Goal: Contribute content: Contribute content

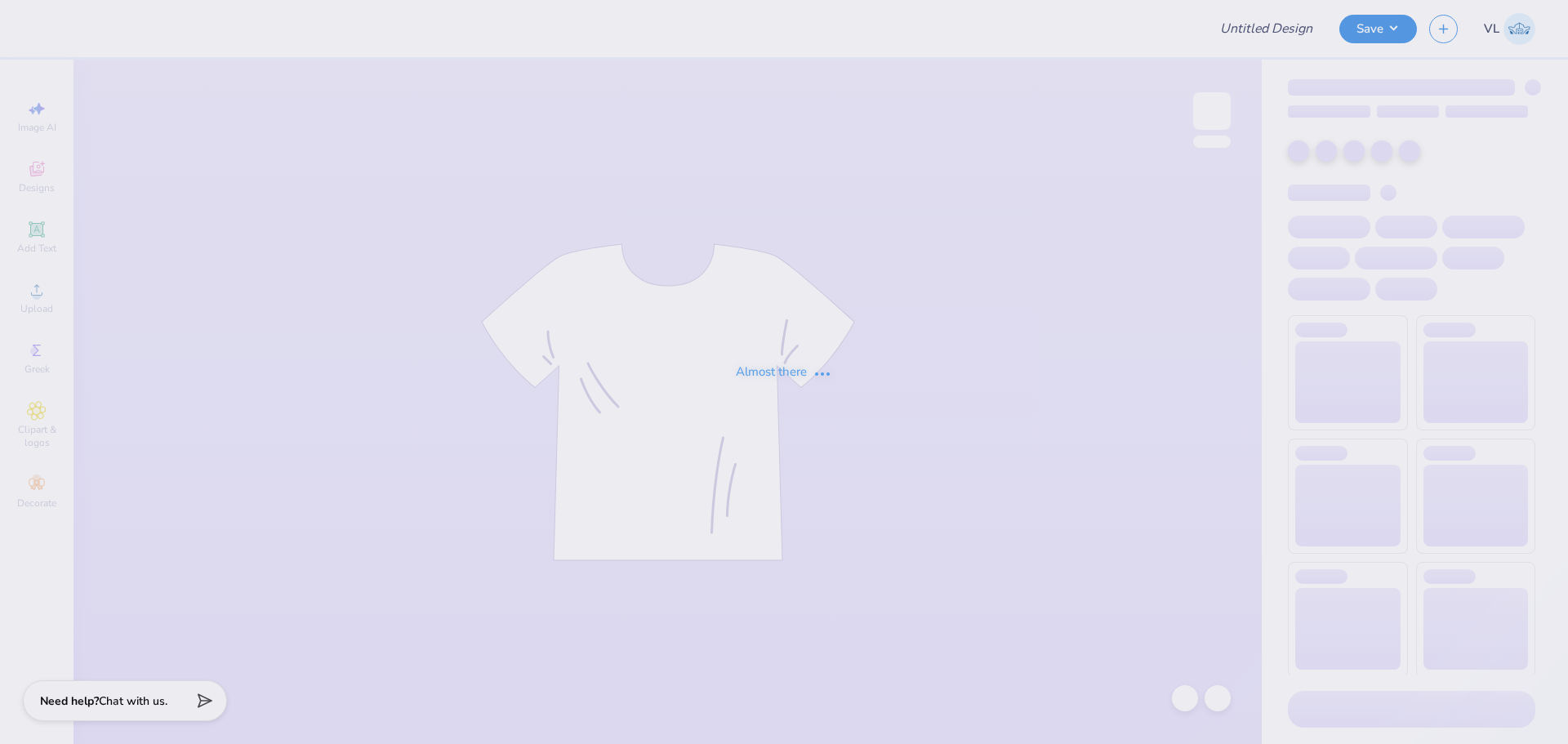
type input "Fiji Philo Tees"
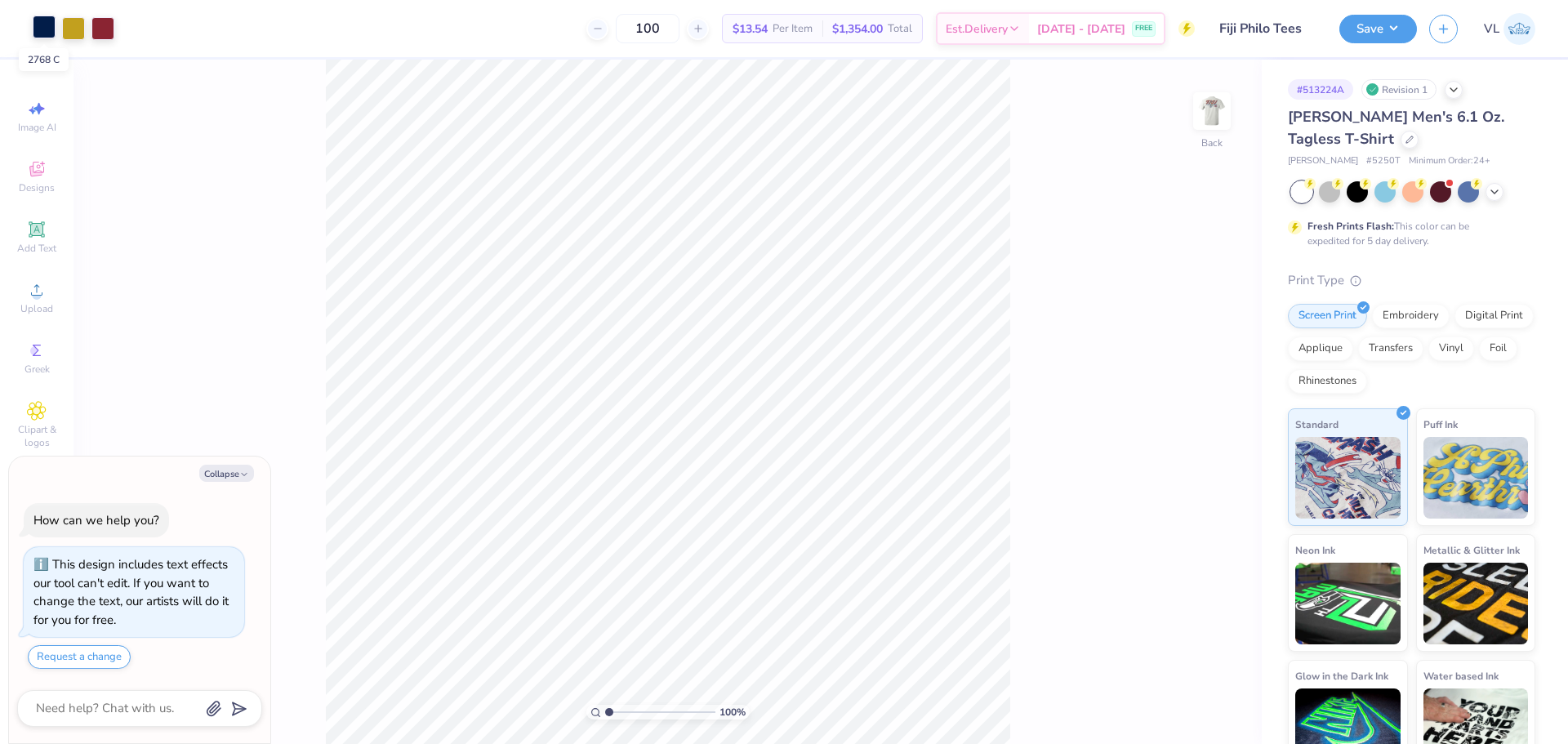
click at [42, 19] on div at bounding box center [43, 27] width 23 height 23
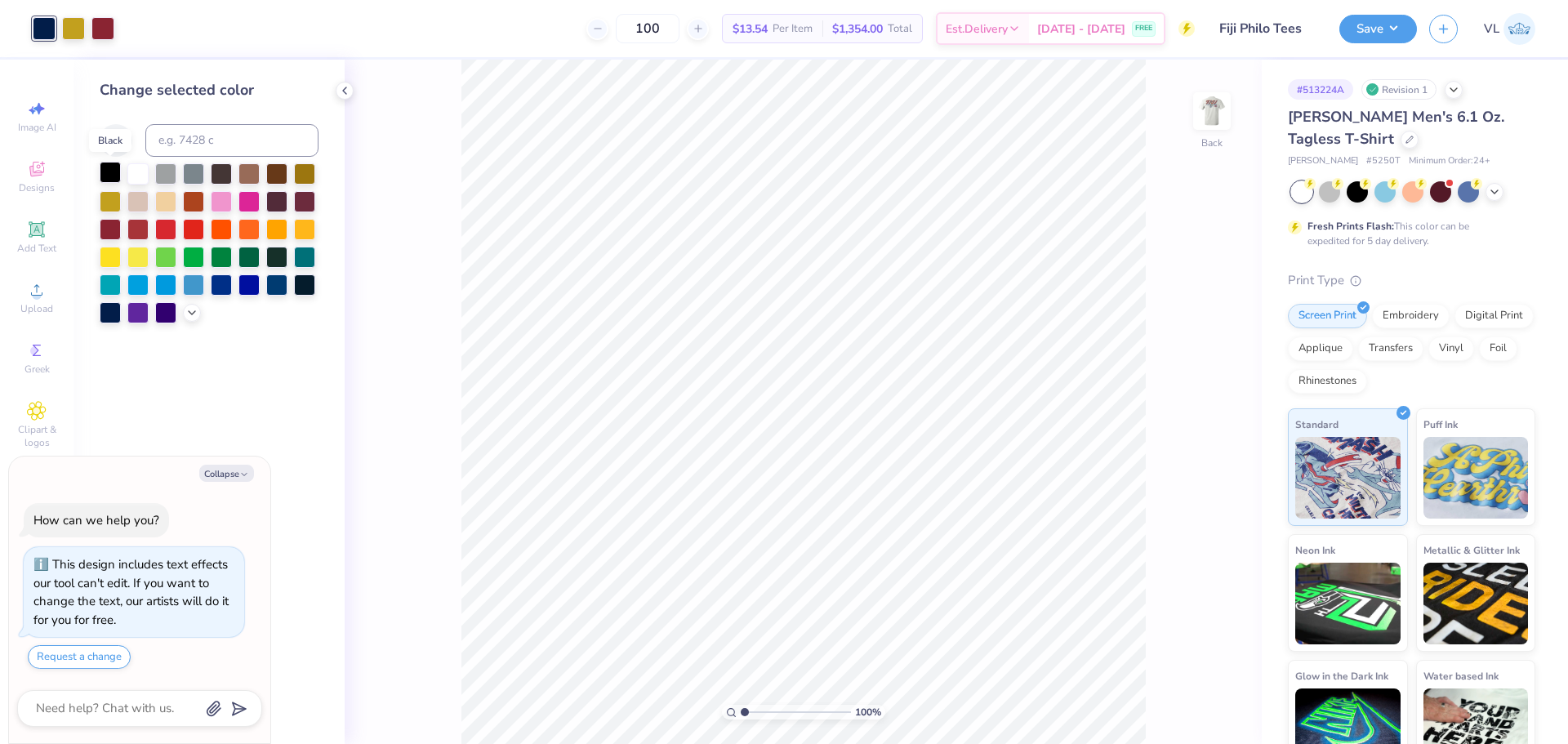
click at [112, 164] on div at bounding box center [110, 172] width 22 height 22
drag, startPoint x: 105, startPoint y: 27, endPoint x: 127, endPoint y: 50, distance: 31.8
click at [105, 27] on div at bounding box center [102, 27] width 23 height 23
type textarea "x"
click at [161, 129] on input at bounding box center [232, 140] width 173 height 33
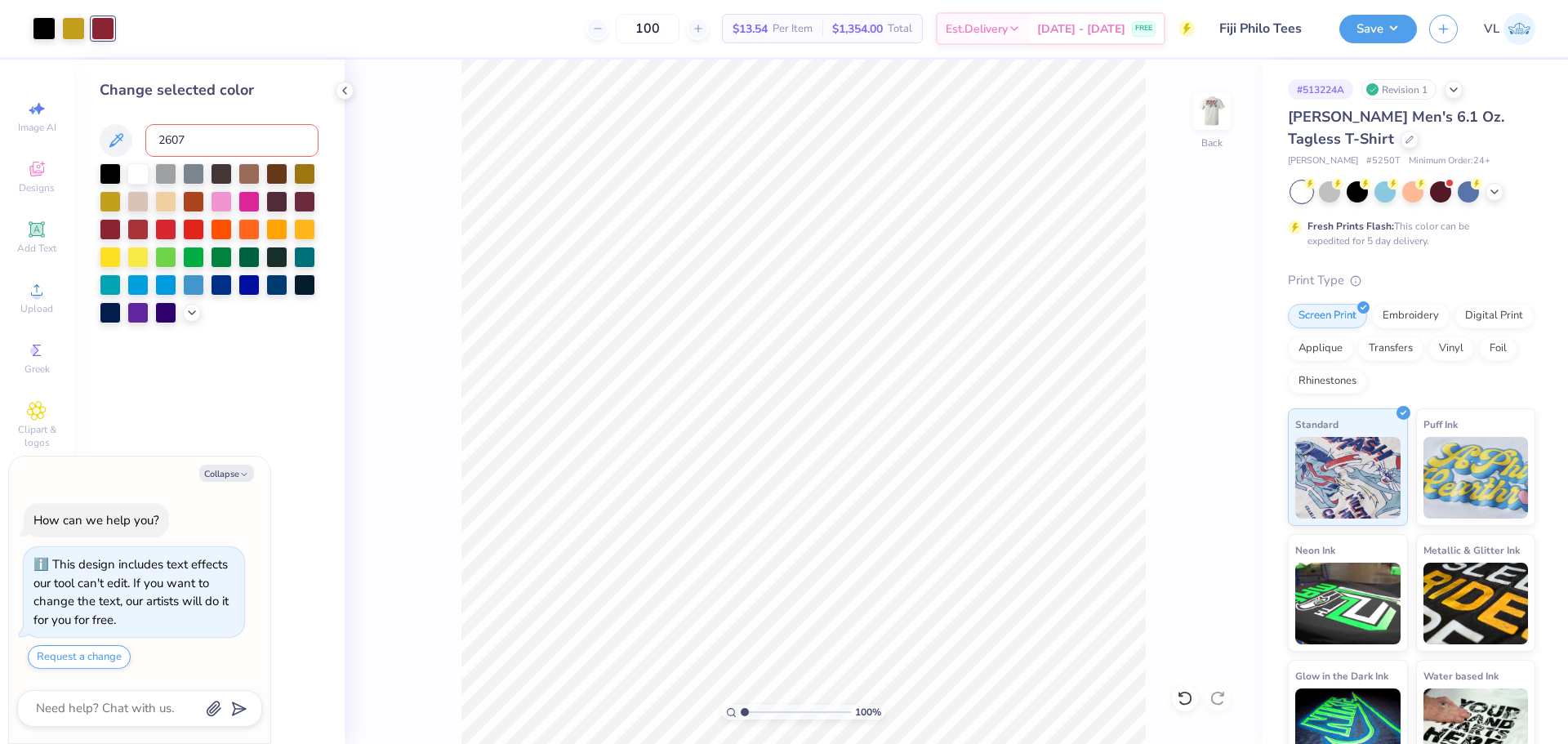
type input "2607"
type textarea "x"
drag, startPoint x: 743, startPoint y: 711, endPoint x: 802, endPoint y: 702, distance: 59.7
type input "6.25"
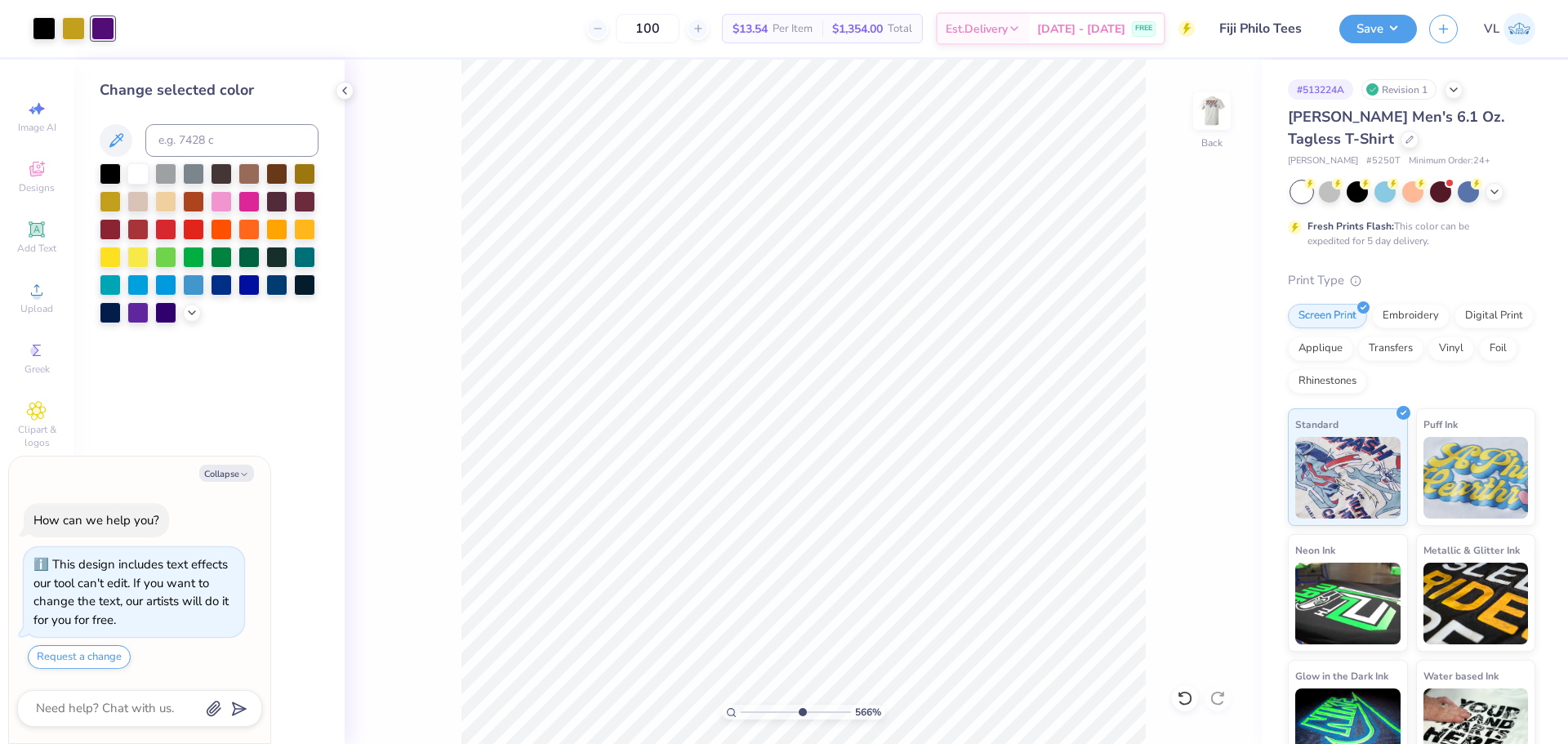
click at [802, 705] on input "range" at bounding box center [796, 711] width 110 height 15
click at [629, 743] on html "Art colors 100 $13.54 Per Item $1,354.00 Total Est. Delivery [DATE] - [DATE] FR…" at bounding box center [784, 372] width 1568 height 744
click at [724, 716] on div "625 %" at bounding box center [803, 402] width 685 height 685
click at [1209, 114] on img at bounding box center [1211, 111] width 65 height 65
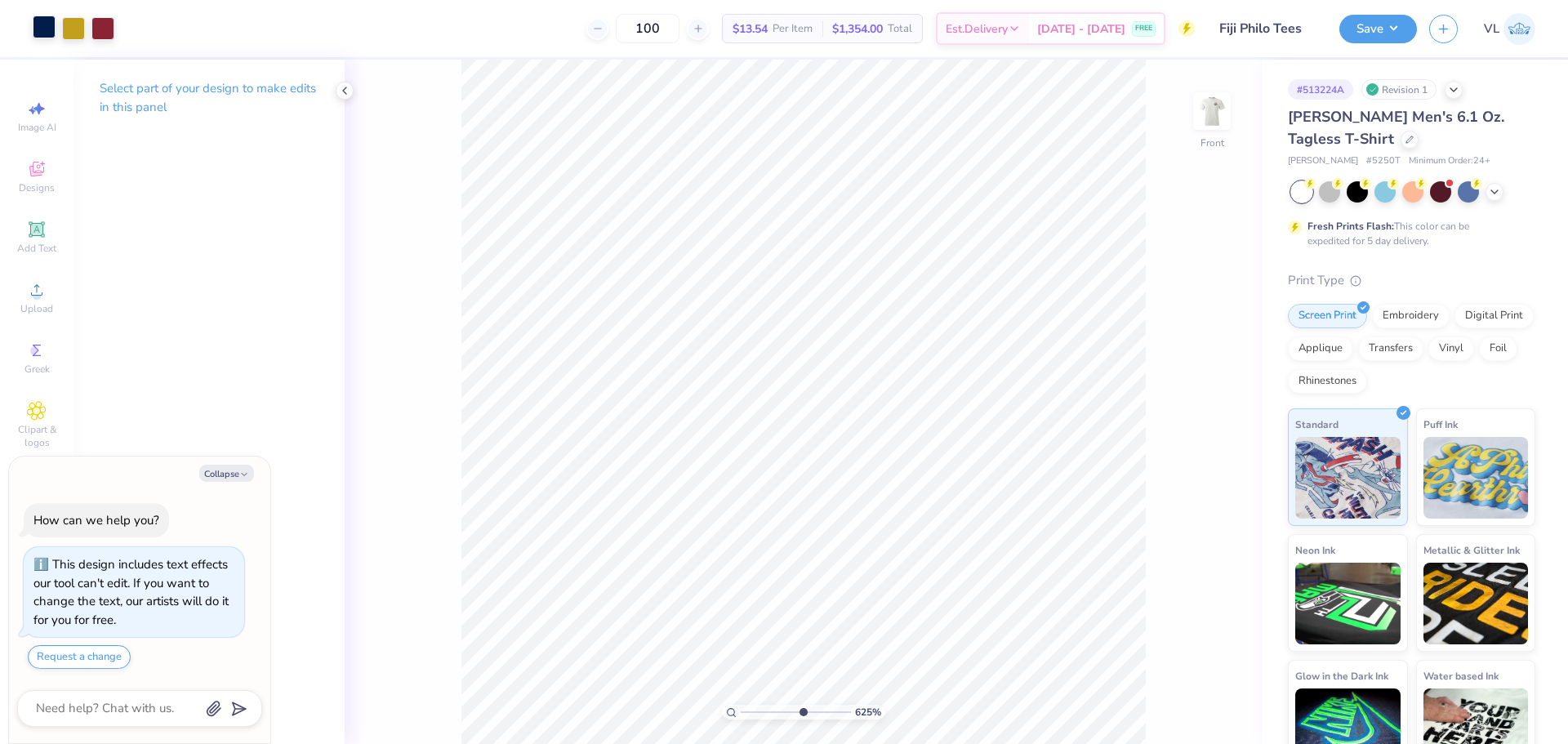
click at [49, 31] on div at bounding box center [43, 27] width 23 height 23
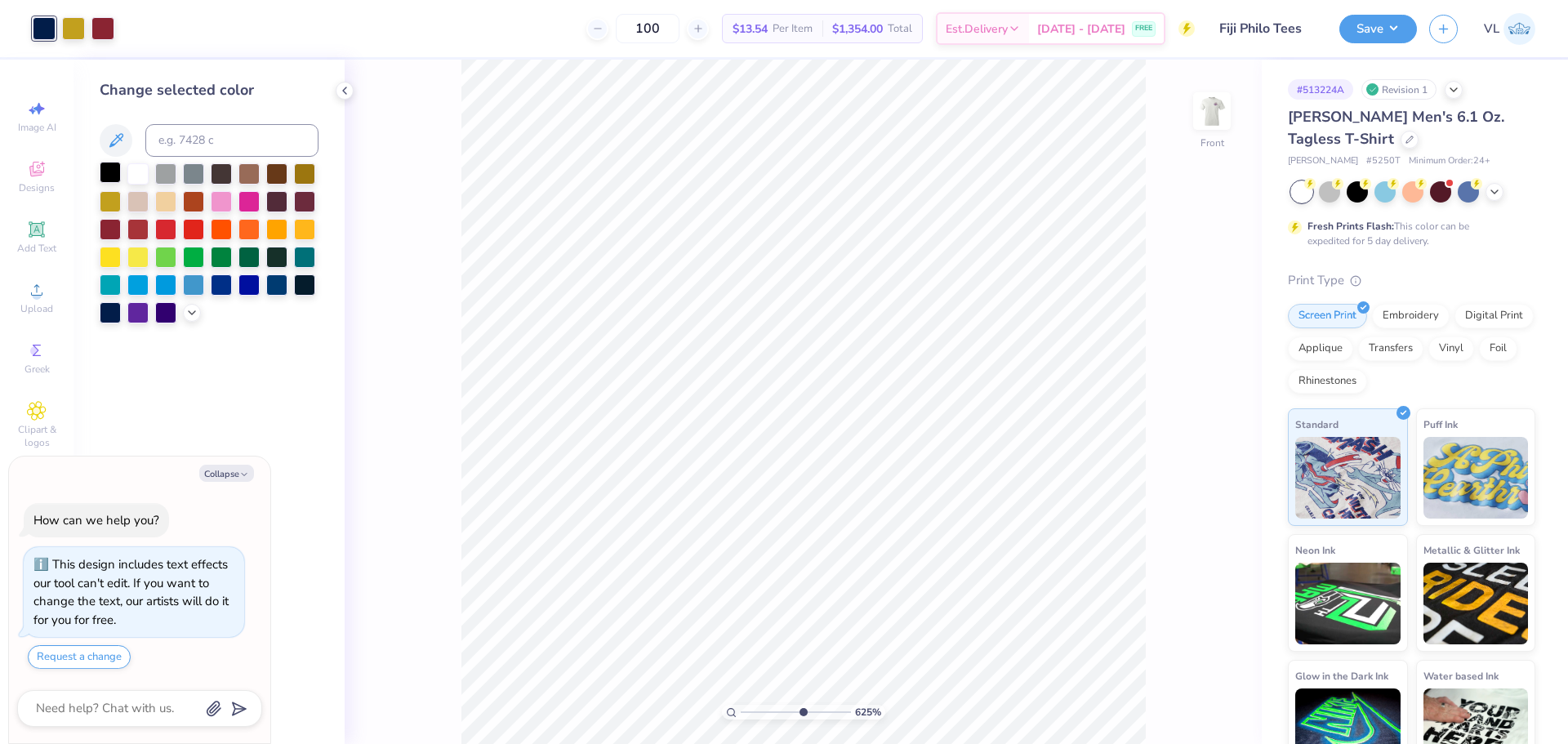
click at [116, 166] on div at bounding box center [110, 172] width 22 height 22
click at [110, 26] on div at bounding box center [102, 27] width 23 height 23
type textarea "x"
click at [216, 153] on input at bounding box center [232, 140] width 173 height 33
type input "2607"
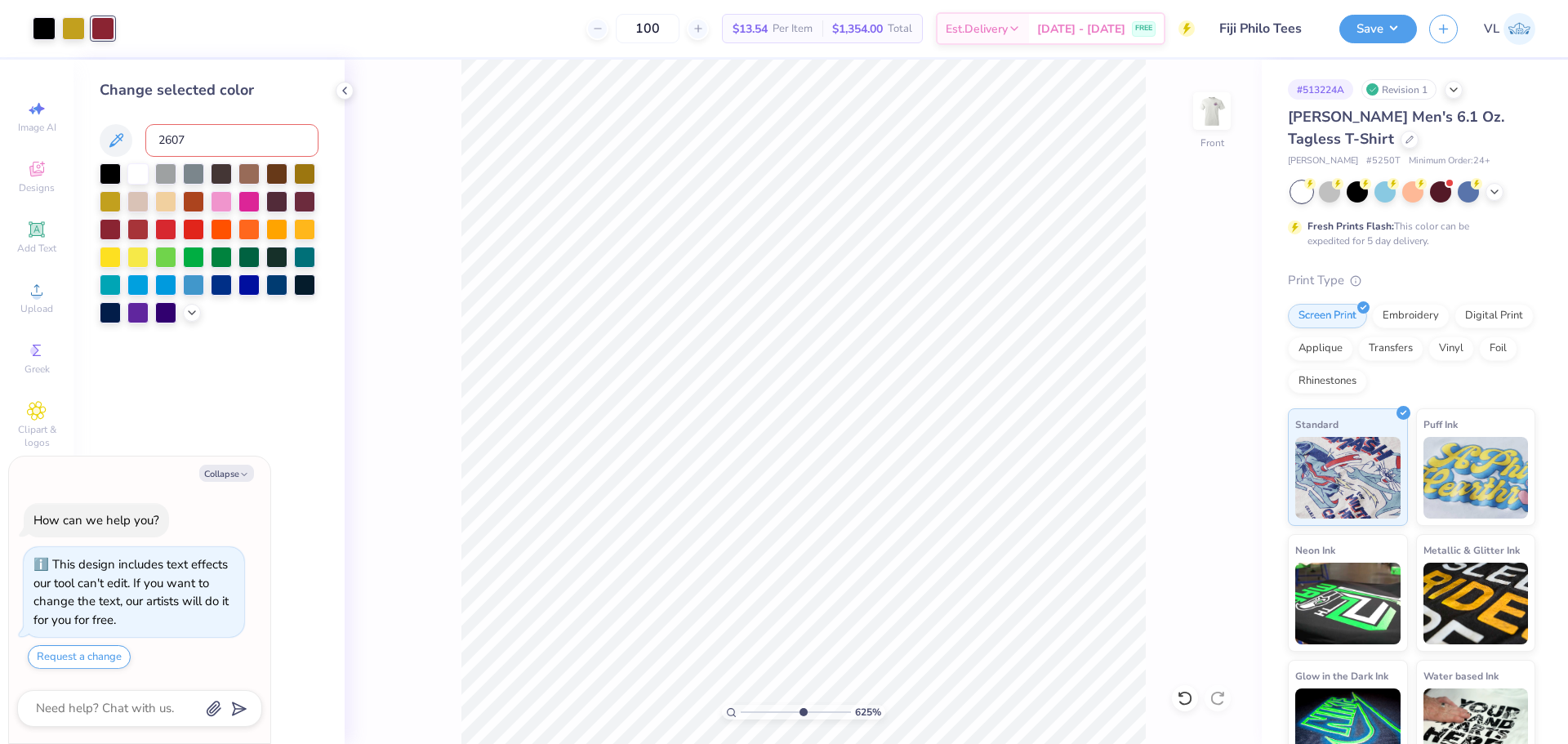
type textarea "x"
drag, startPoint x: 802, startPoint y: 710, endPoint x: 742, endPoint y: 697, distance: 61.4
type input "1"
click at [742, 705] on input "range" at bounding box center [796, 711] width 110 height 15
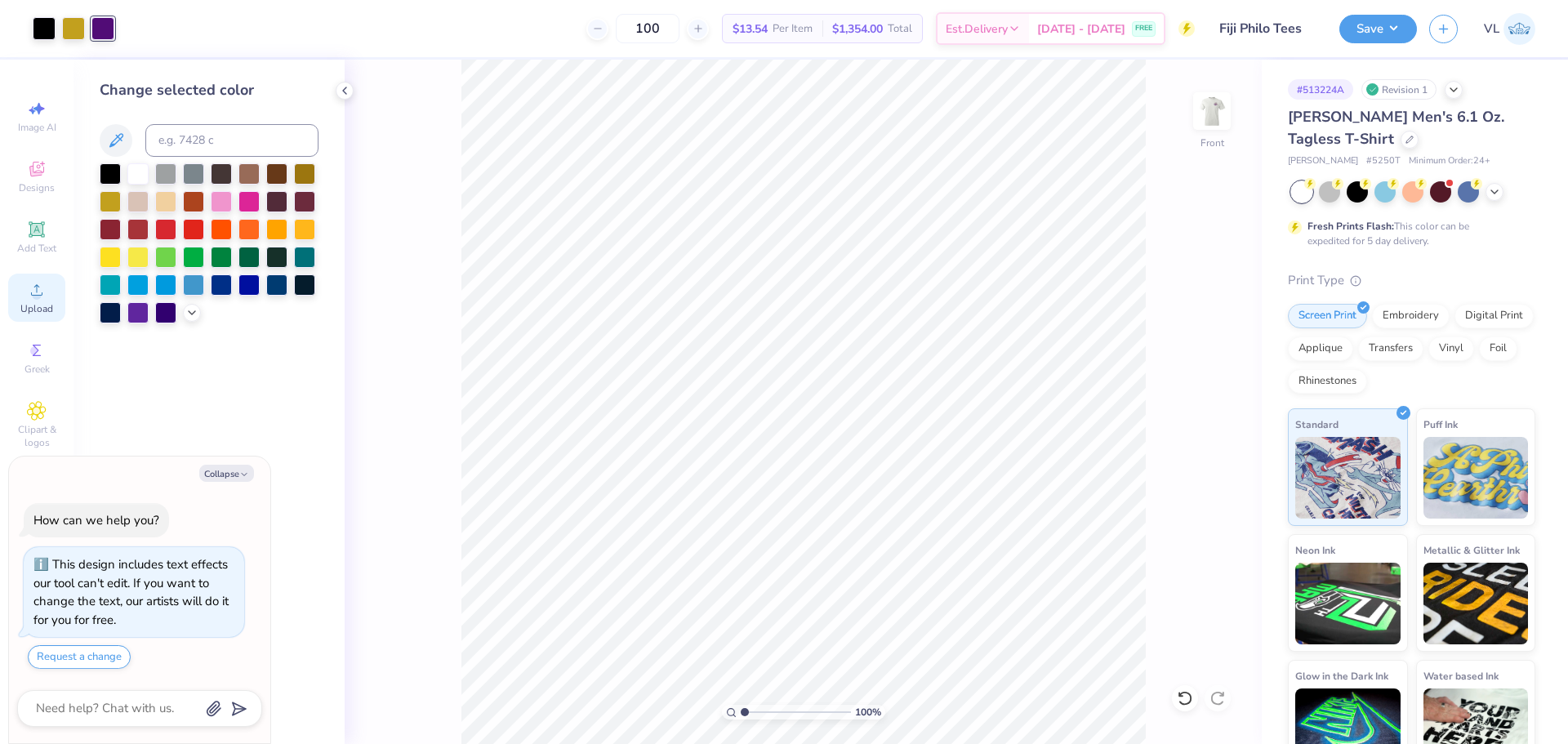
click at [46, 279] on div "Upload" at bounding box center [36, 298] width 57 height 48
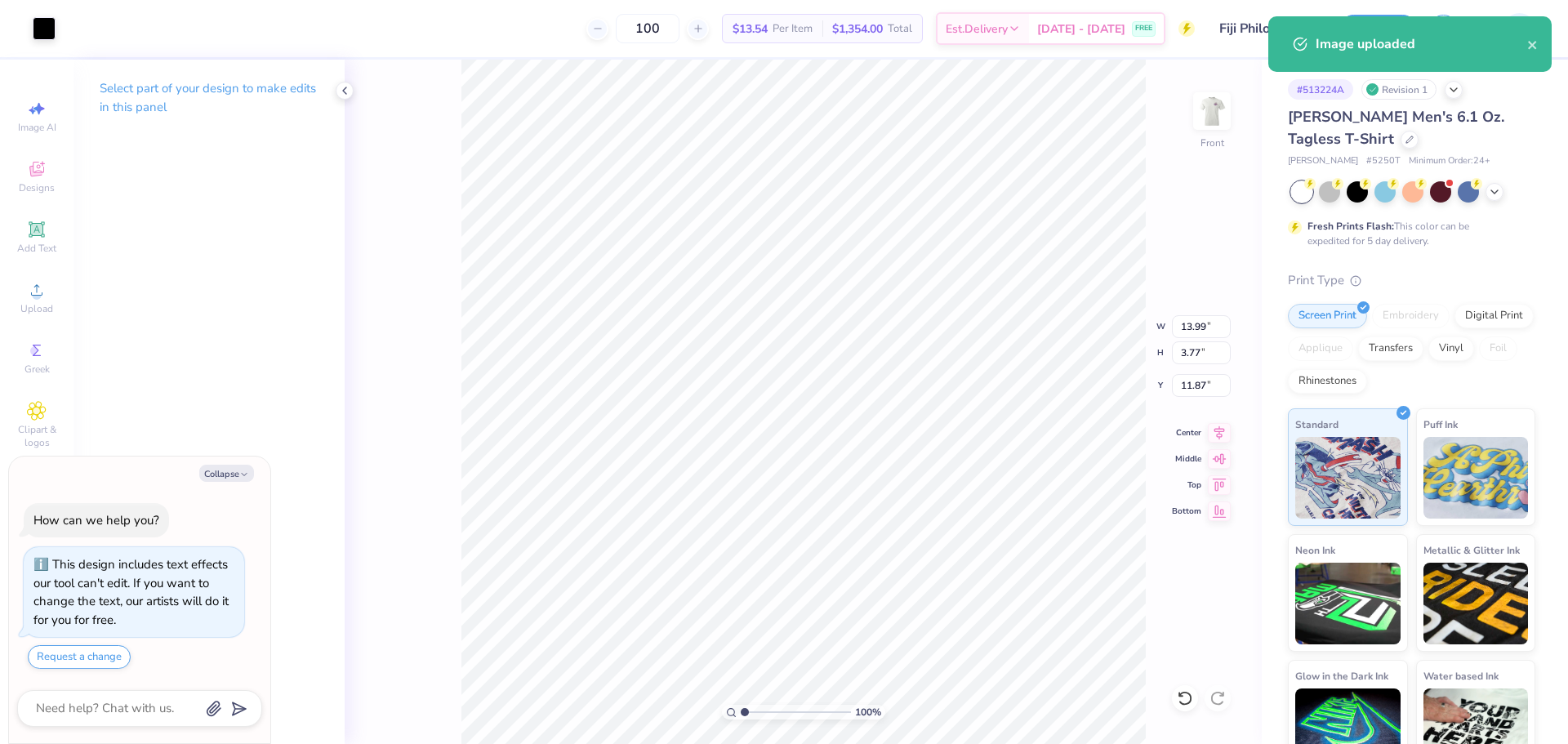
click at [1193, 340] on div "100 % Front W 13.99 13.99 " H 3.77 3.77 " Y 11.87 11.87 " Center Middle Top Bot…" at bounding box center [803, 402] width 917 height 685
type textarea "x"
click at [1190, 317] on input "13.99" at bounding box center [1201, 326] width 59 height 23
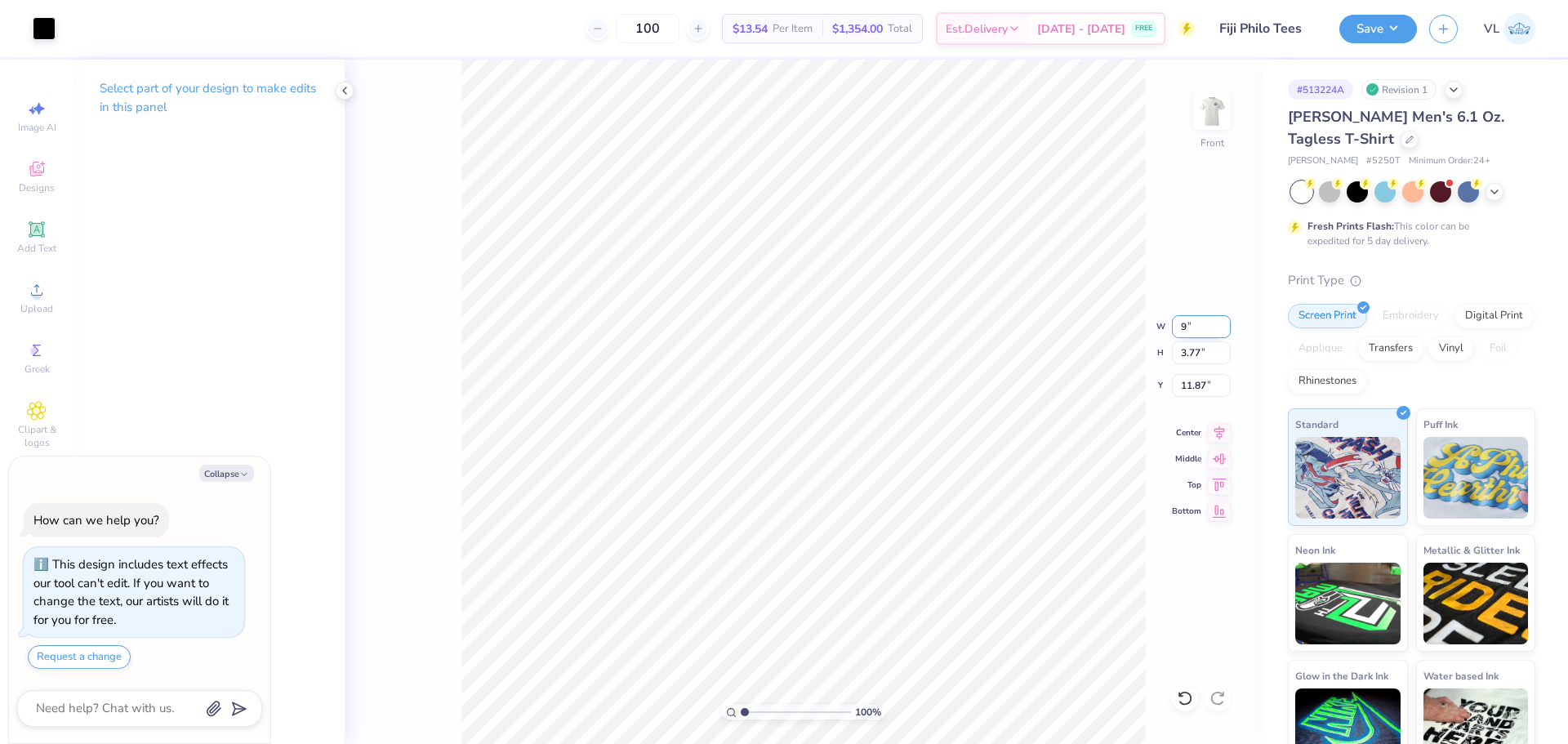
type input "9"
type textarea "x"
type input "9.00"
type input "2.42"
type input "12.54"
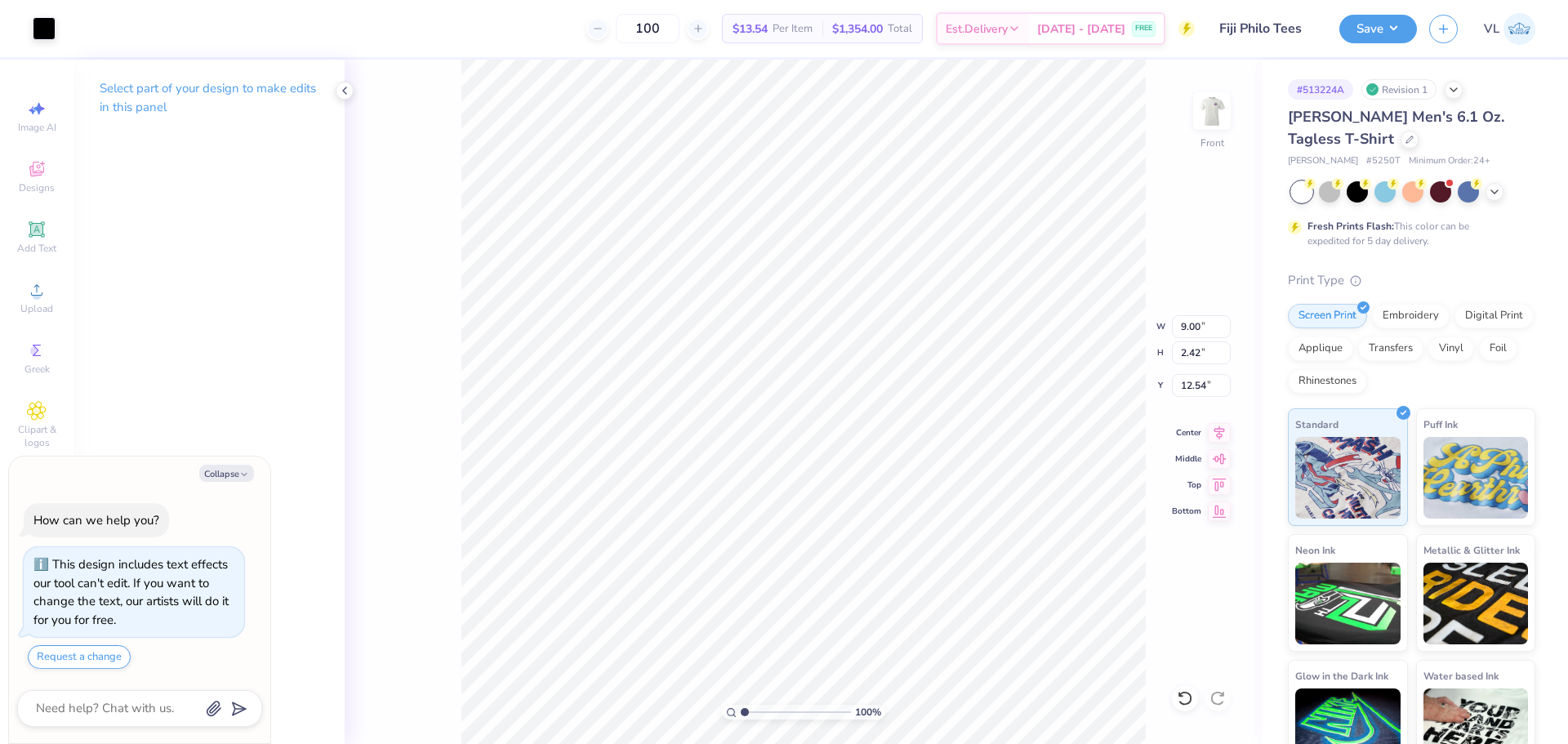
type textarea "x"
type input "10.58"
click at [1189, 323] on input "9.00" at bounding box center [1201, 326] width 59 height 23
type input "8"
type textarea "x"
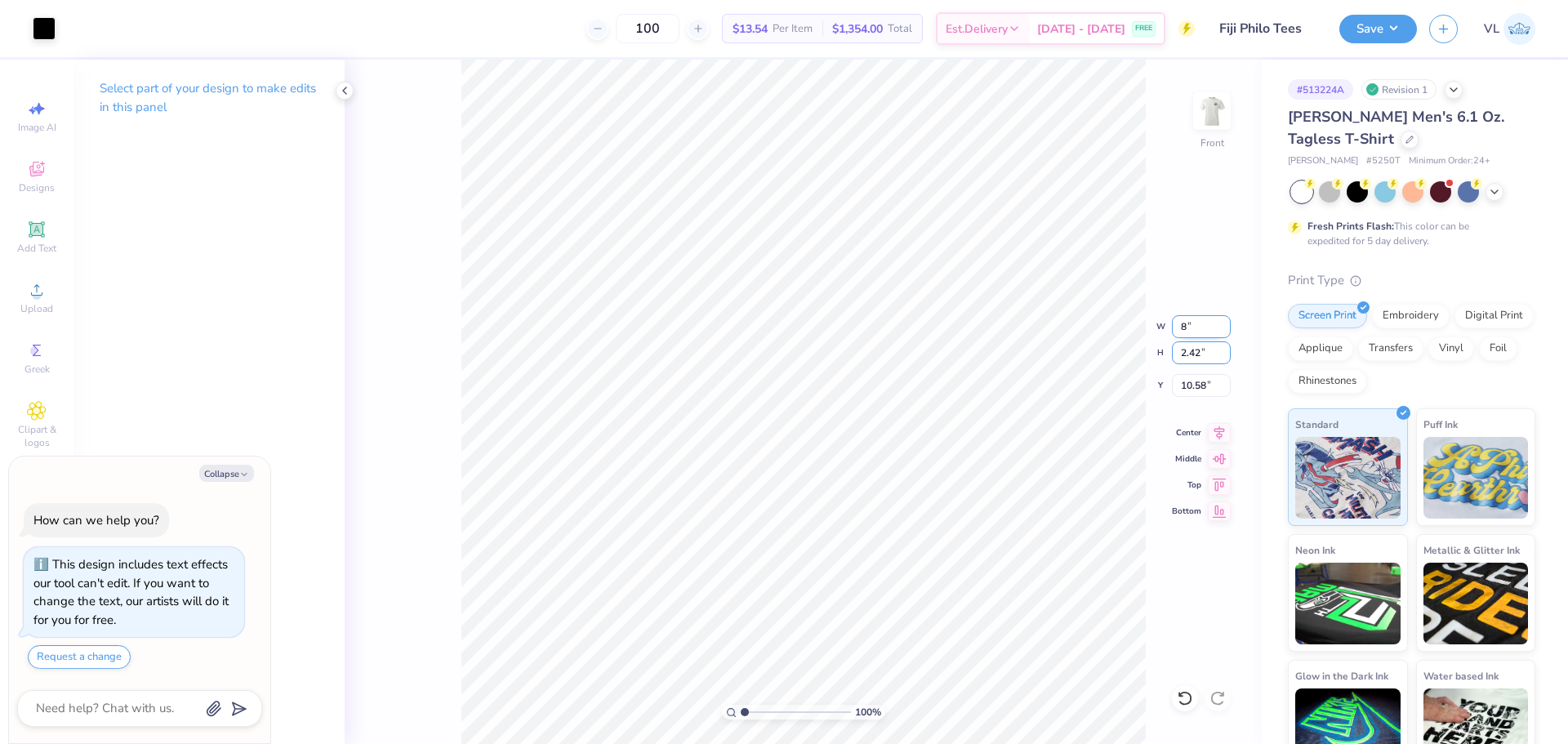
type input "8.00"
type input "2.15"
type input "10.71"
click at [1216, 430] on icon at bounding box center [1218, 431] width 23 height 20
click at [1217, 432] on icon at bounding box center [1218, 431] width 23 height 20
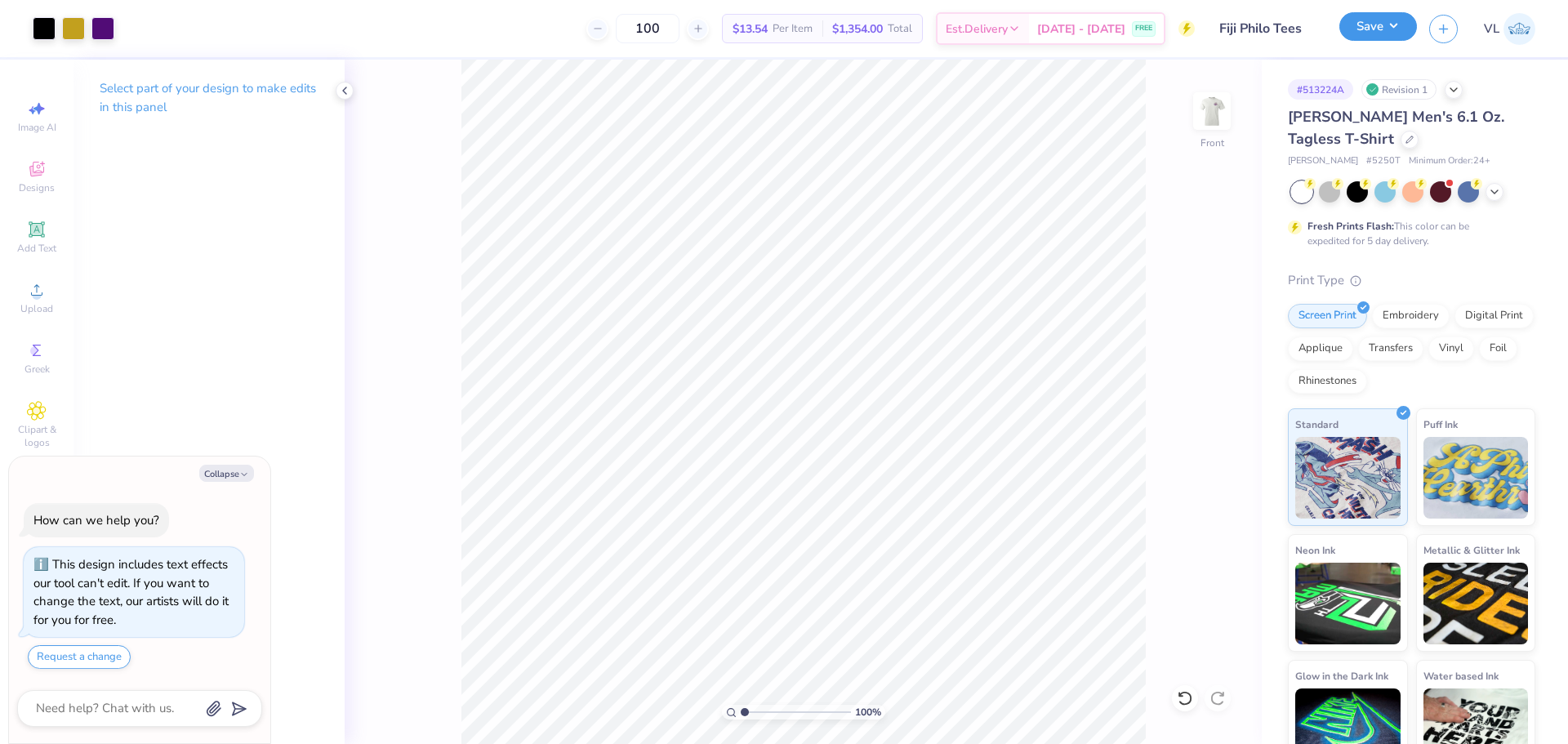
click at [1368, 32] on button "Save" at bounding box center [1377, 26] width 78 height 29
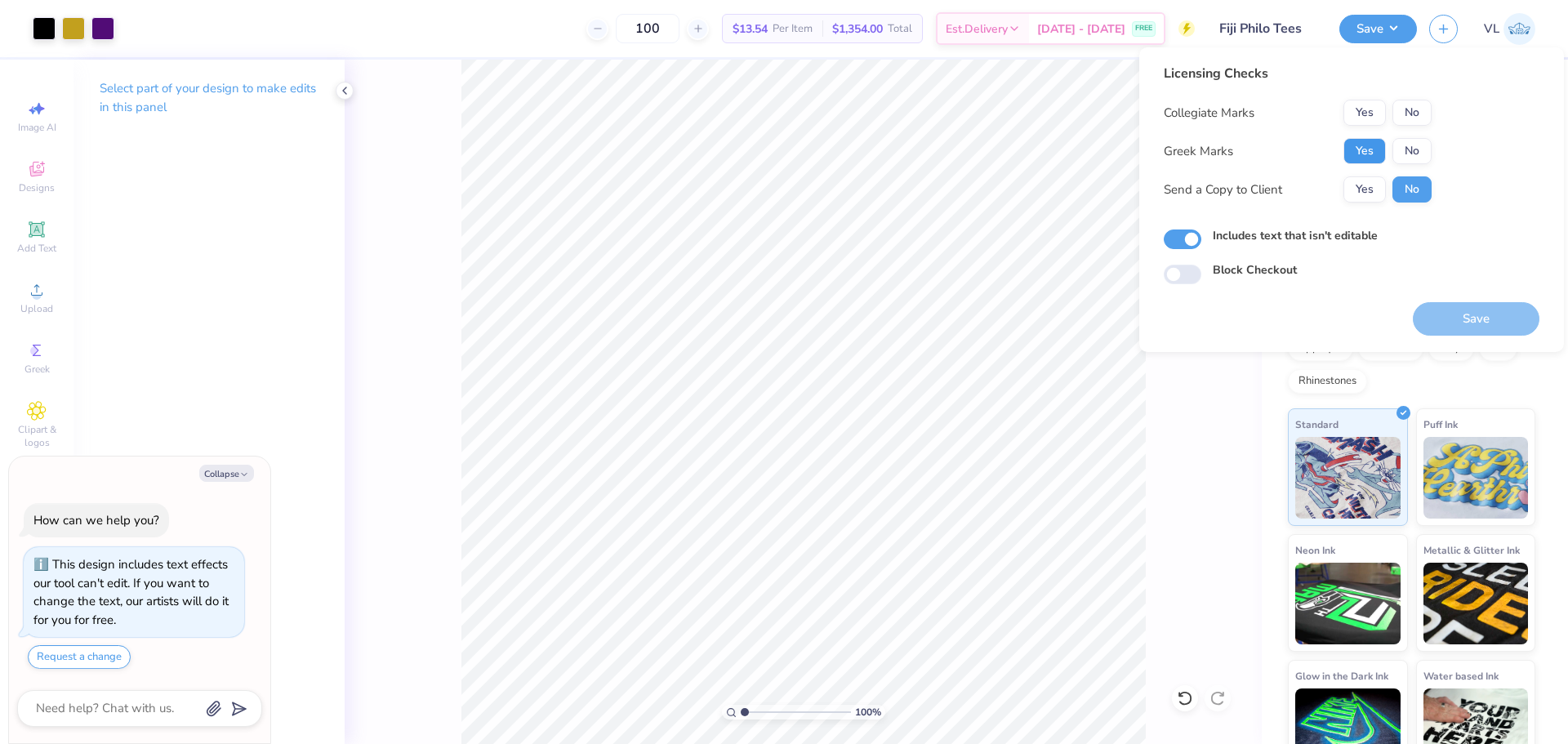
click at [1372, 154] on button "Yes" at bounding box center [1364, 151] width 42 height 27
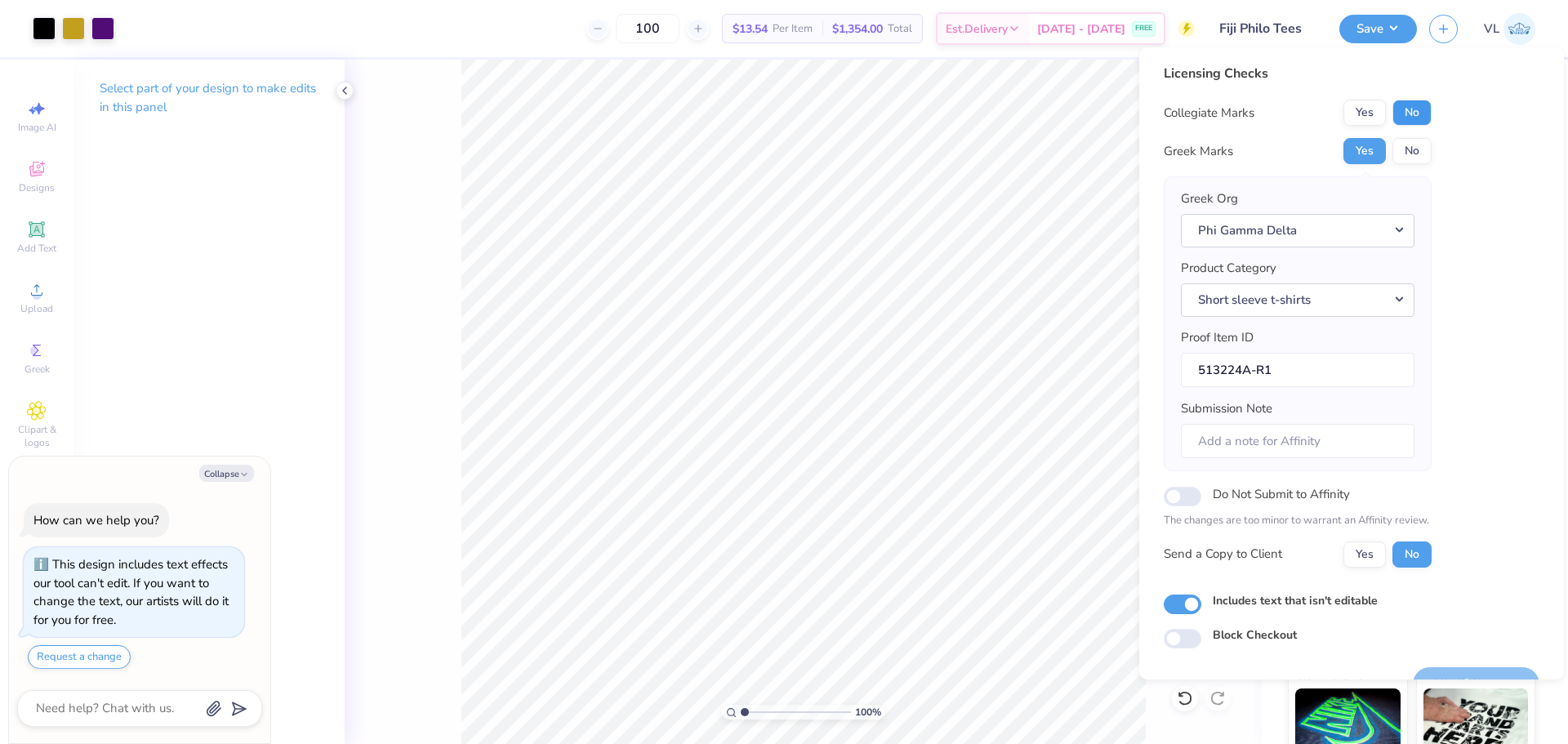
click at [1419, 116] on button "No" at bounding box center [1411, 112] width 39 height 27
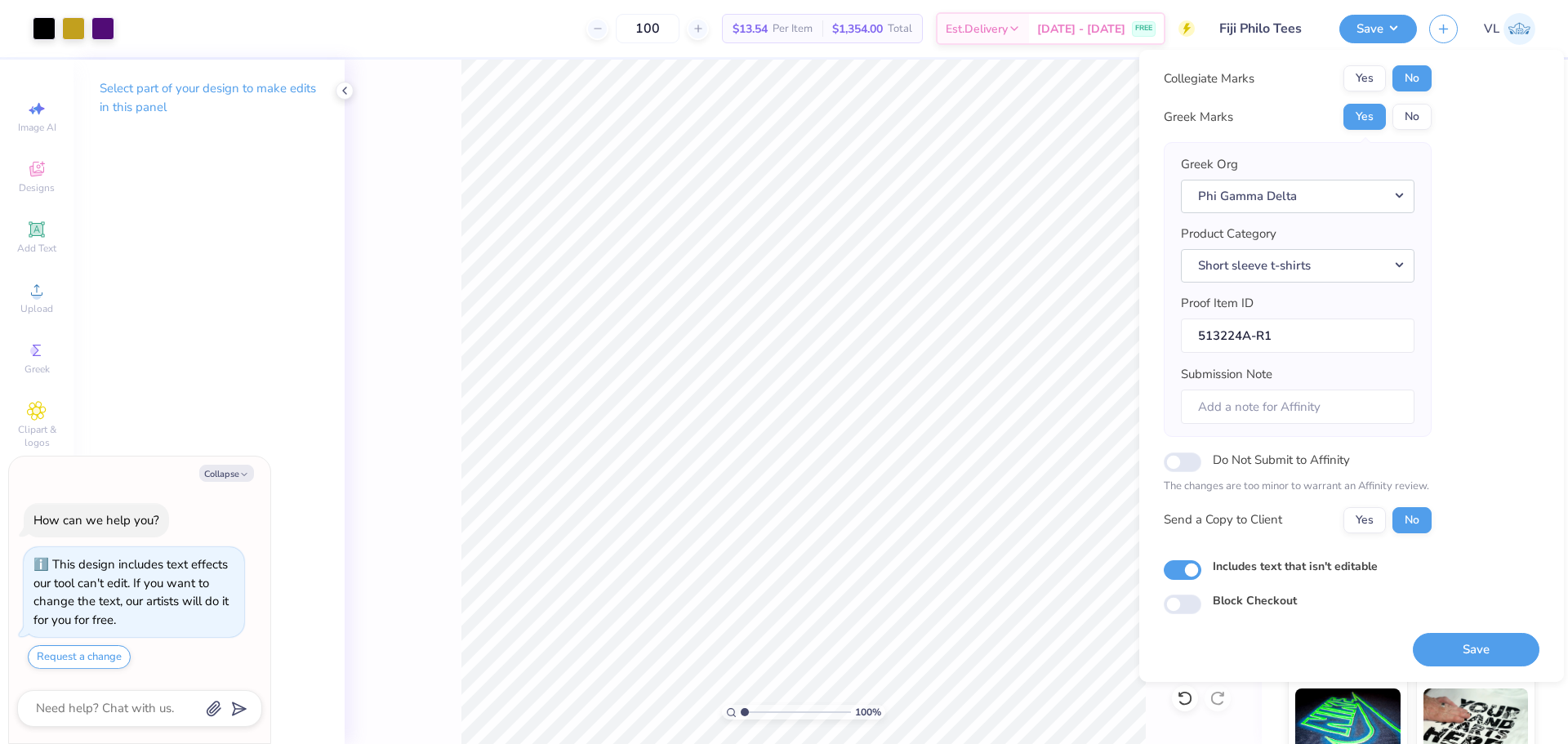
drag, startPoint x: 1450, startPoint y: 643, endPoint x: 1420, endPoint y: 615, distance: 41.0
click at [1450, 643] on button "Save" at bounding box center [1475, 649] width 126 height 34
type textarea "x"
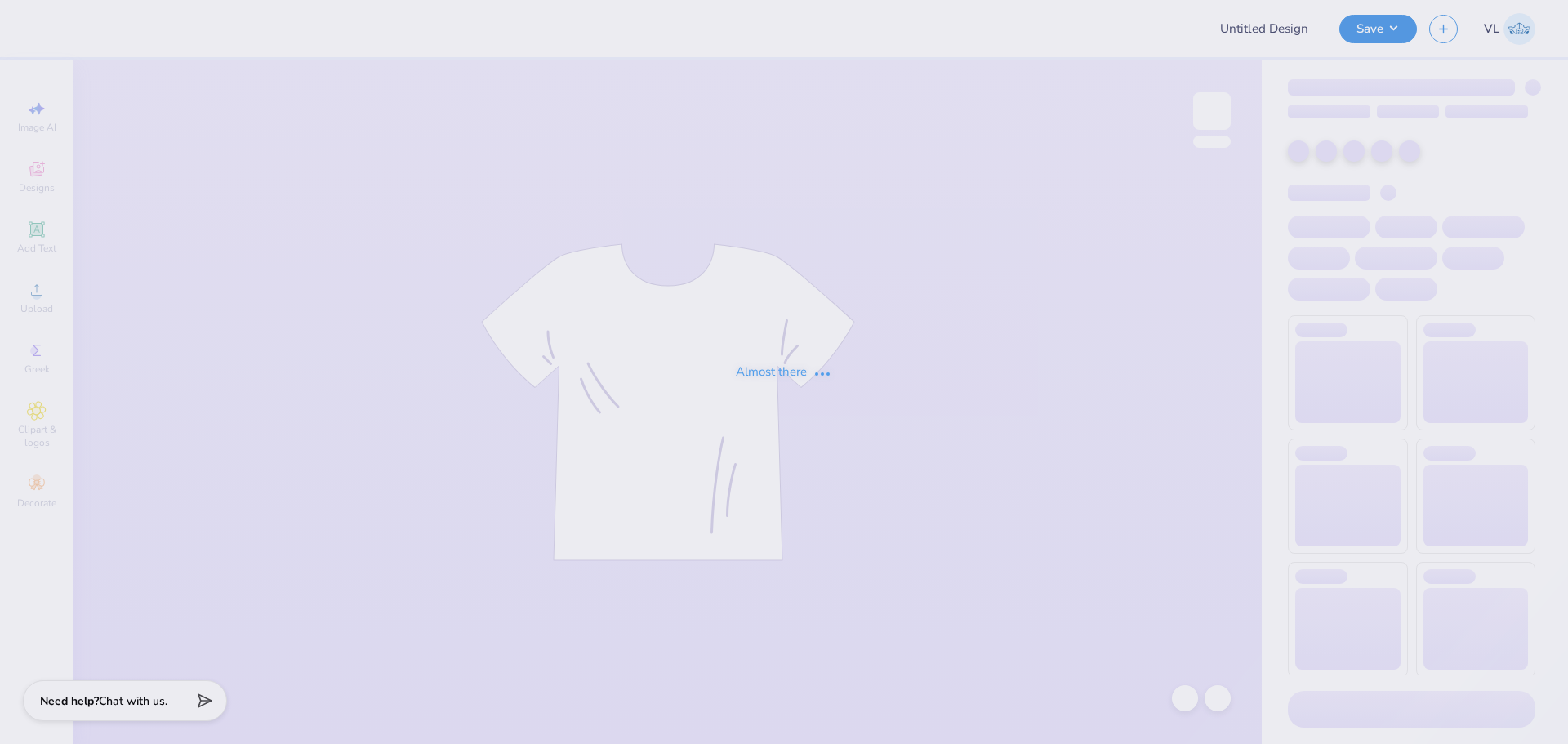
type input "Jessica Holliday : Georgia College and State University"
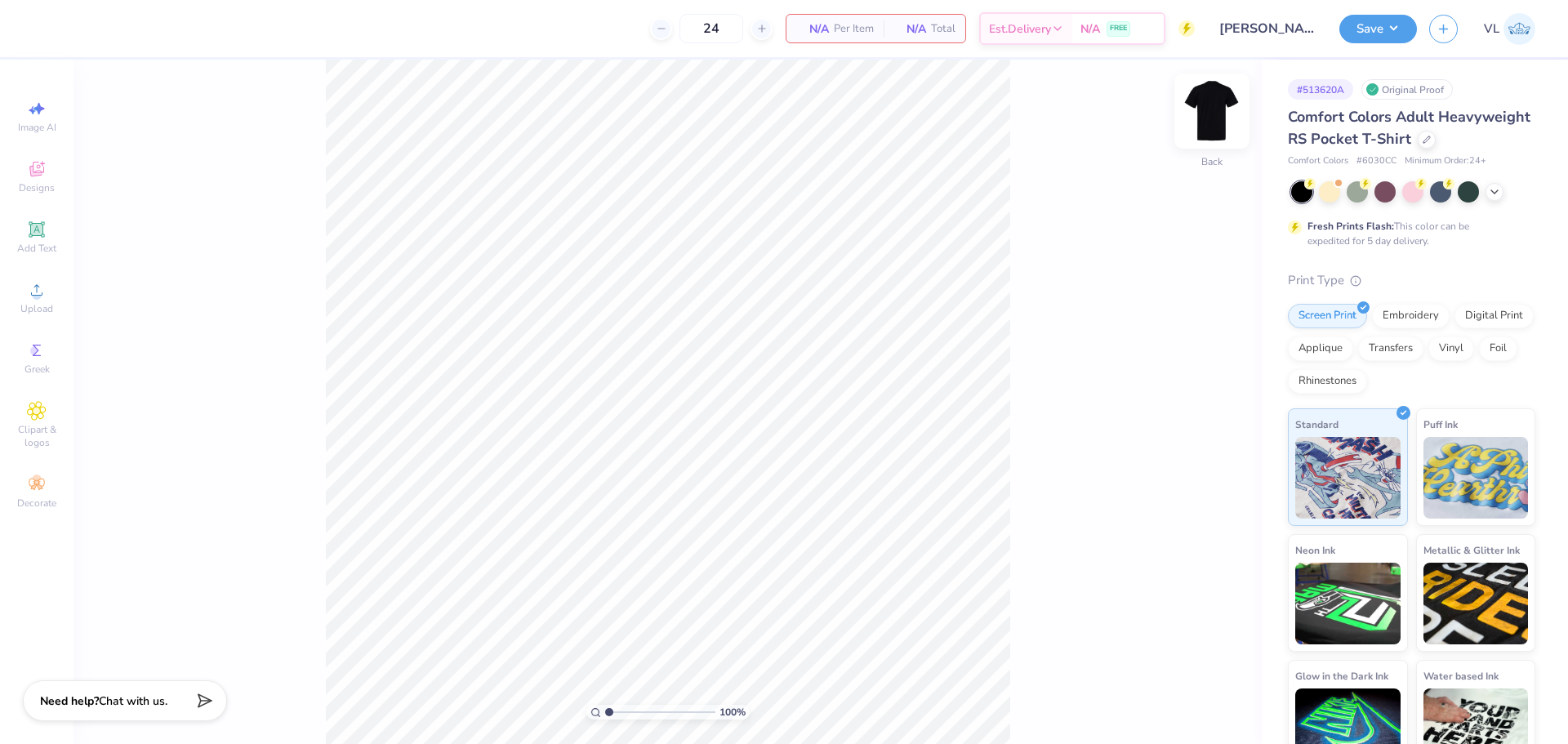
click at [1206, 105] on img at bounding box center [1211, 111] width 65 height 65
